Goal: Information Seeking & Learning: Learn about a topic

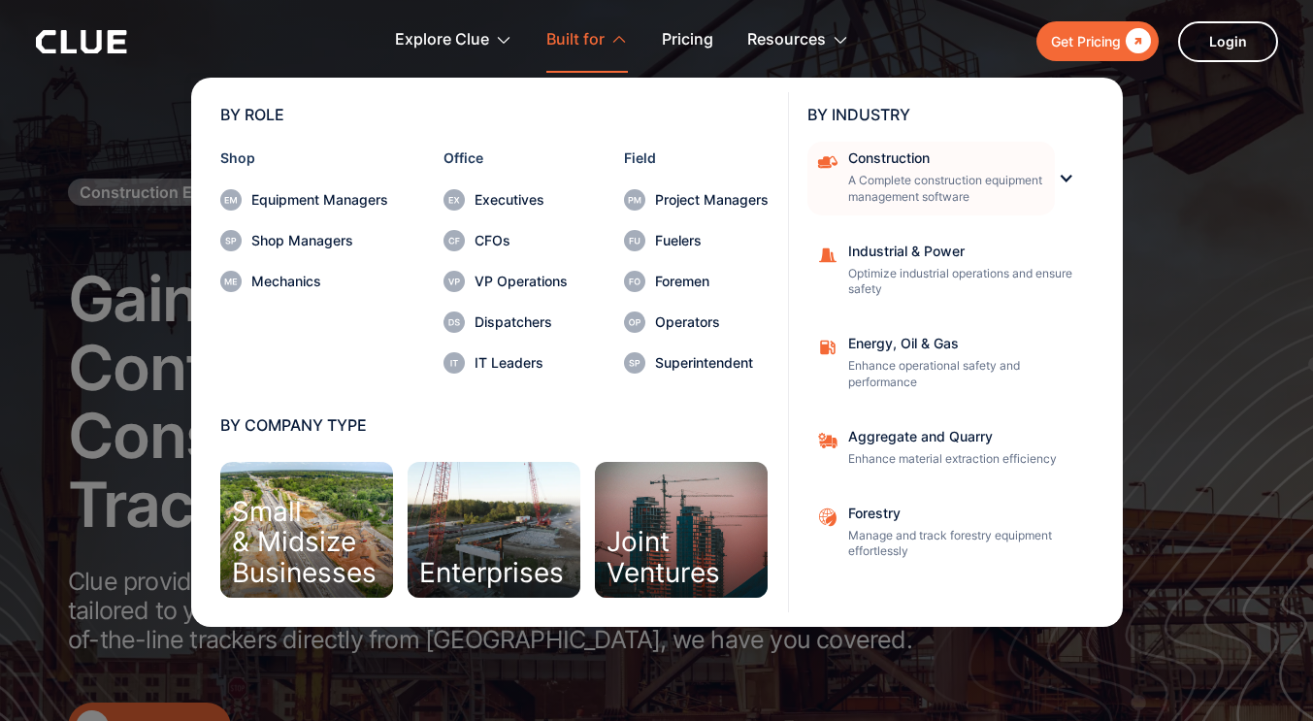
click at [989, 177] on p "A Complete construction equipment management software" at bounding box center [945, 189] width 194 height 33
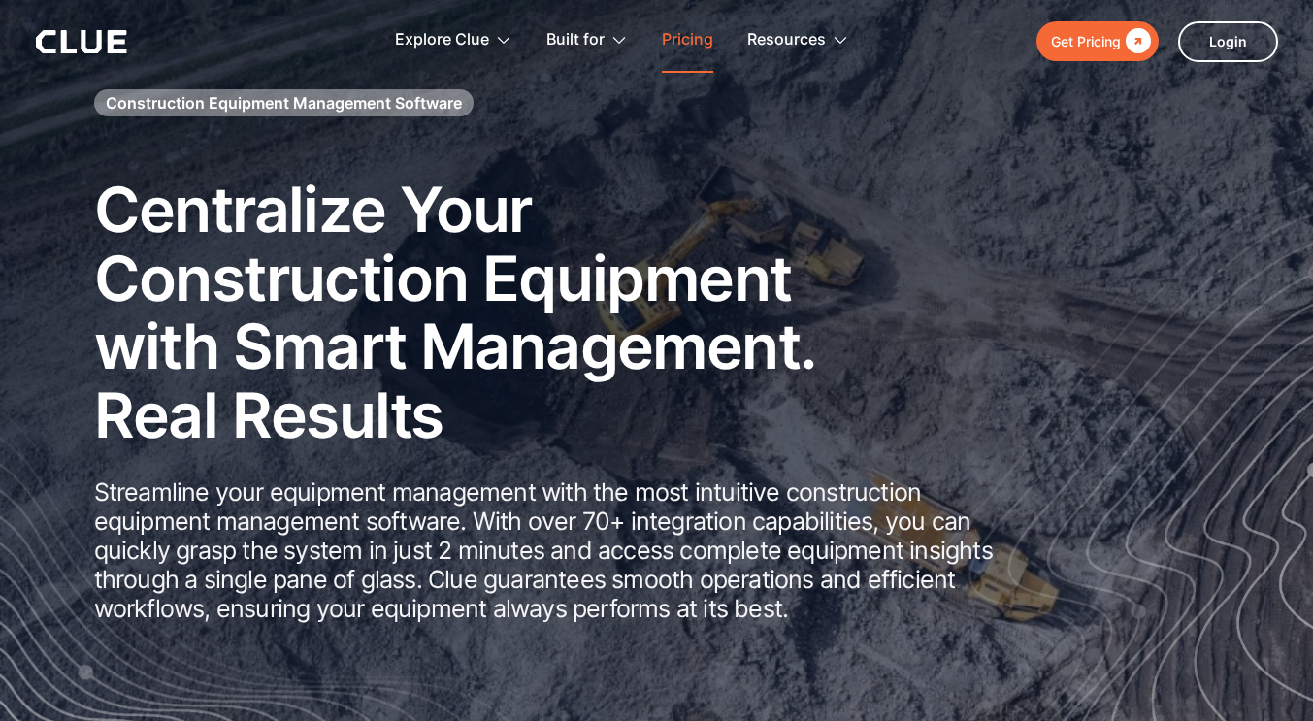
click at [701, 31] on link "Pricing" at bounding box center [687, 40] width 51 height 61
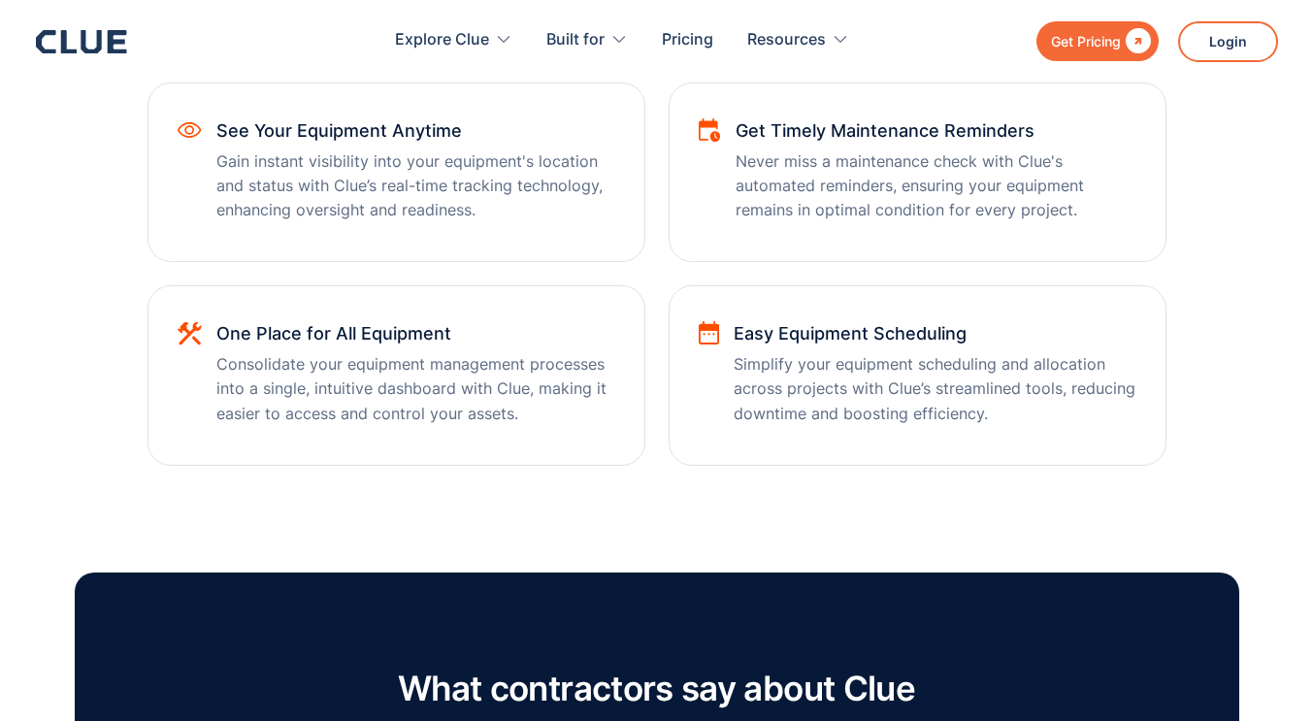
scroll to position [1173, 0]
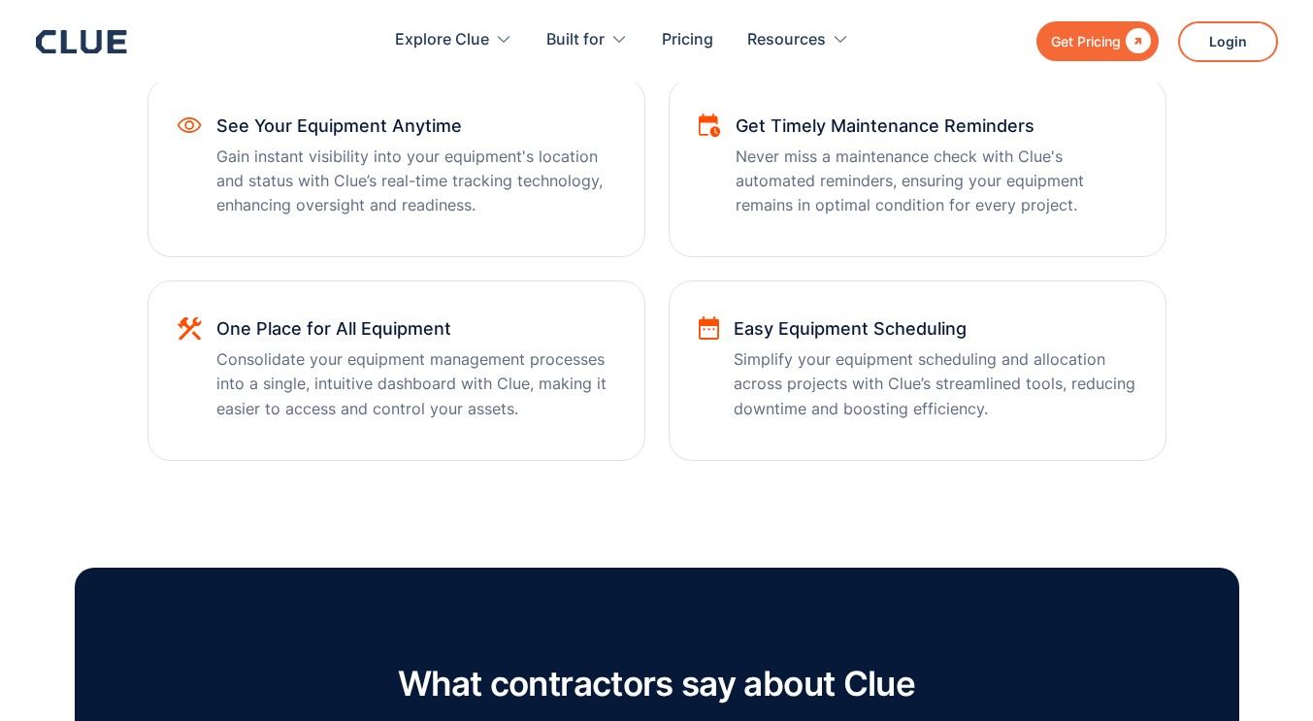
click at [1122, 461] on div "Expand Your Reach, Not Your Overhead Clue simplifies managing construction equi…" at bounding box center [657, 97] width 1242 height 804
